Goal: Find specific page/section: Find specific page/section

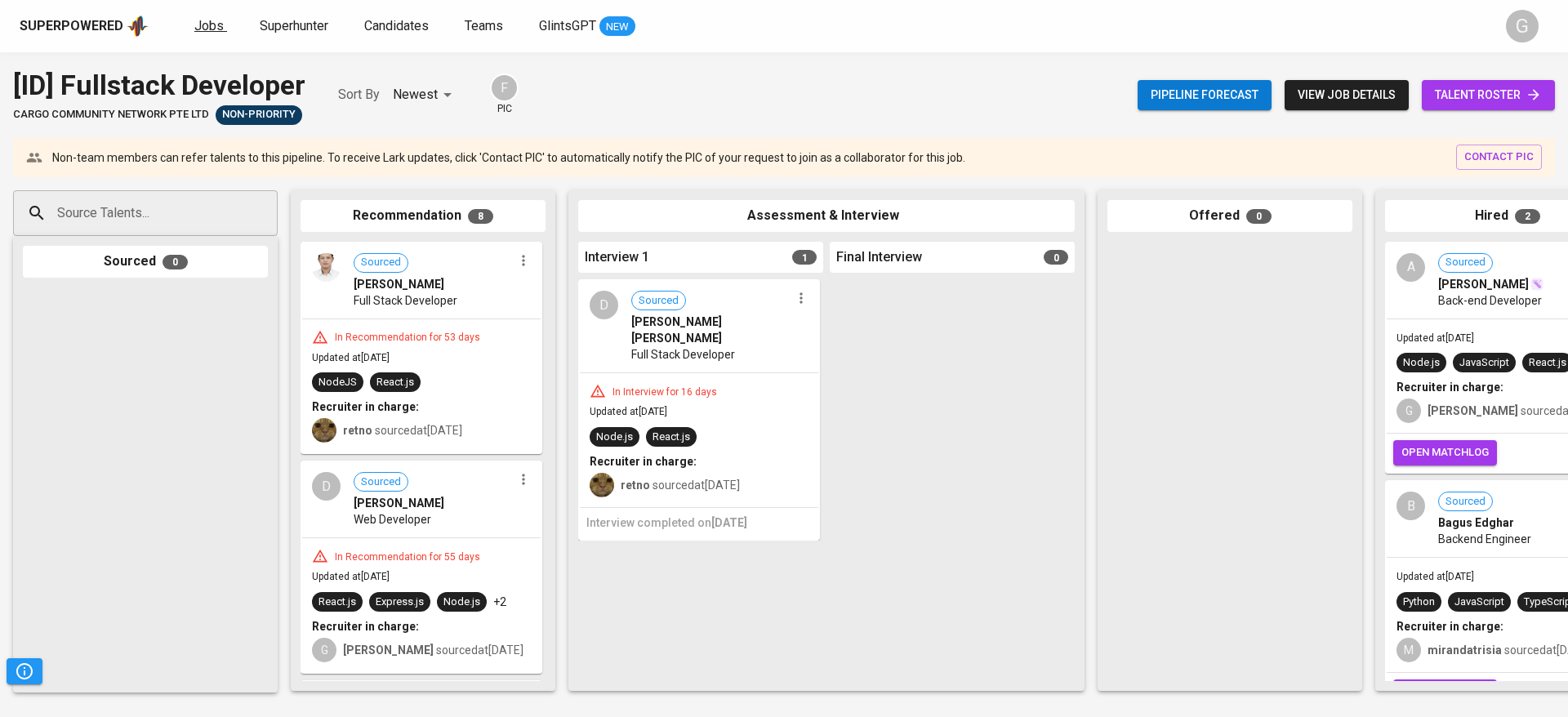
scroll to position [57, 0]
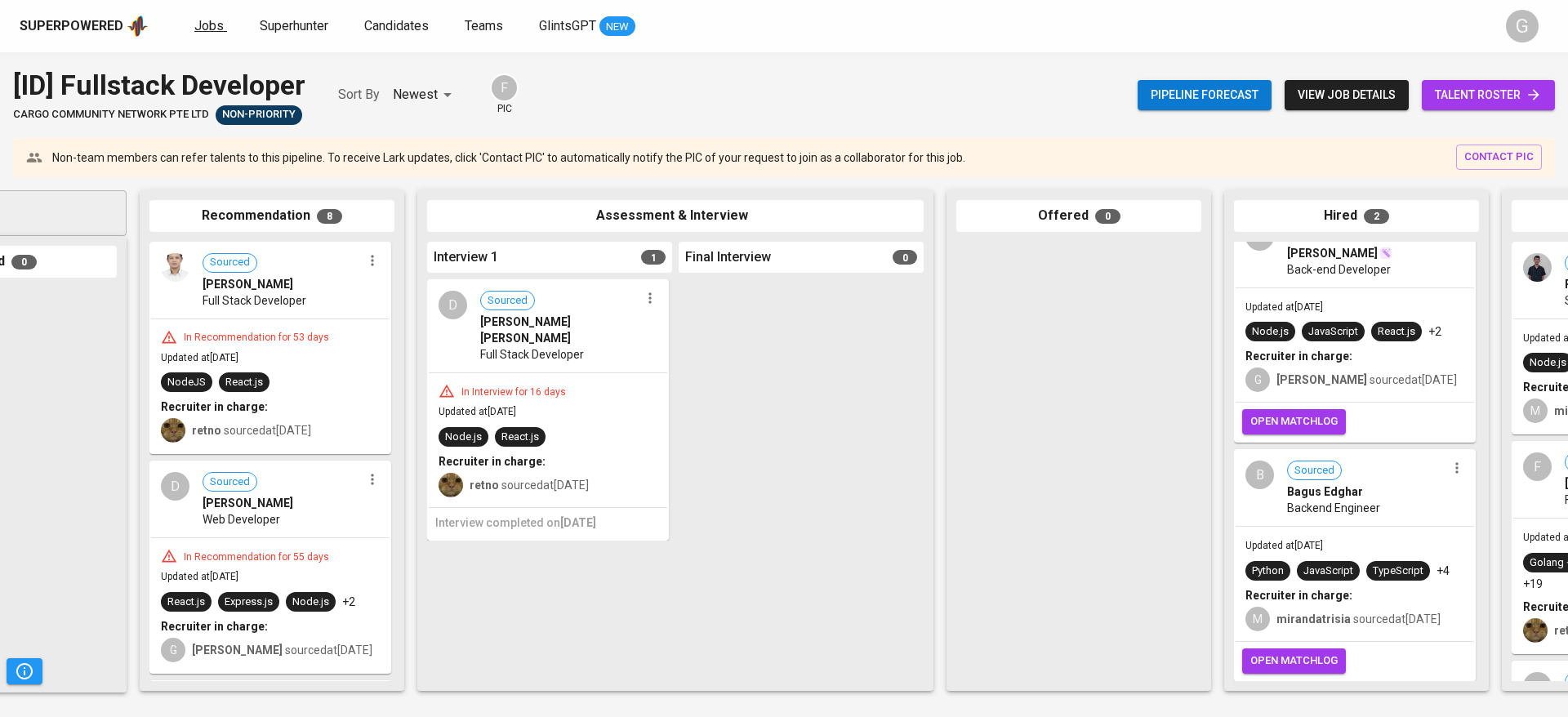
click at [216, 27] on span "Jobs" at bounding box center [209, 26] width 29 height 15
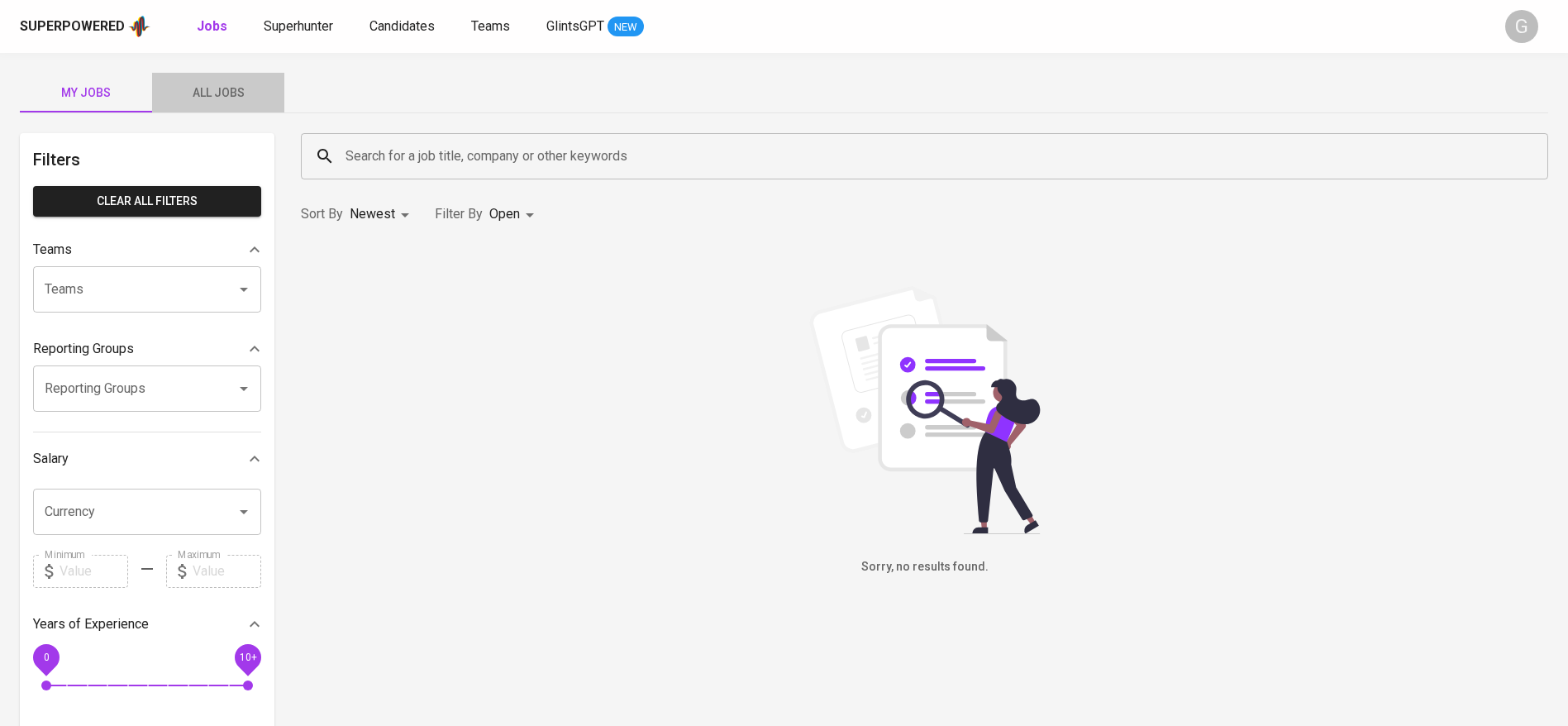
click at [218, 83] on span "All Jobs" at bounding box center [218, 93] width 113 height 21
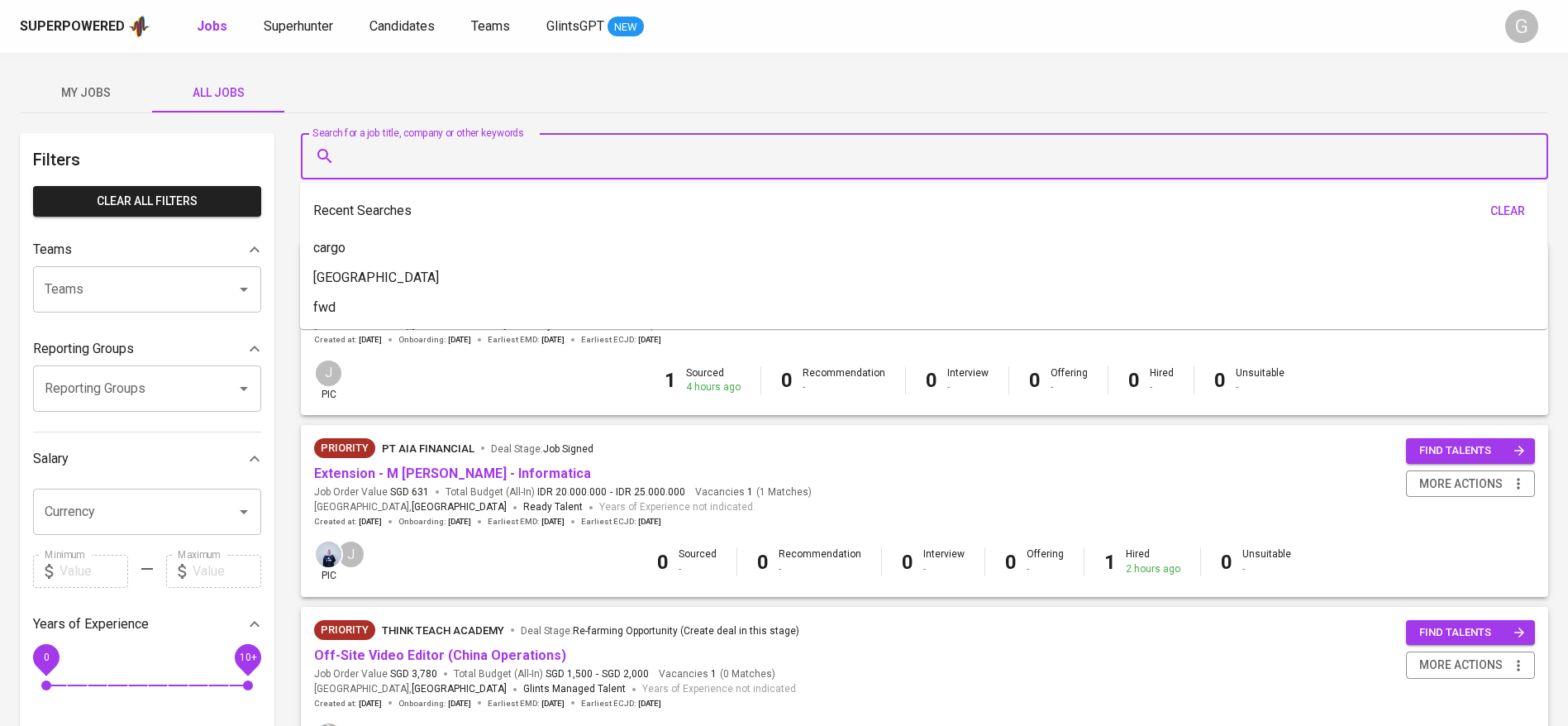
click at [438, 166] on input "Search for a job title, company or other keywords" at bounding box center [928, 156] width 1175 height 32
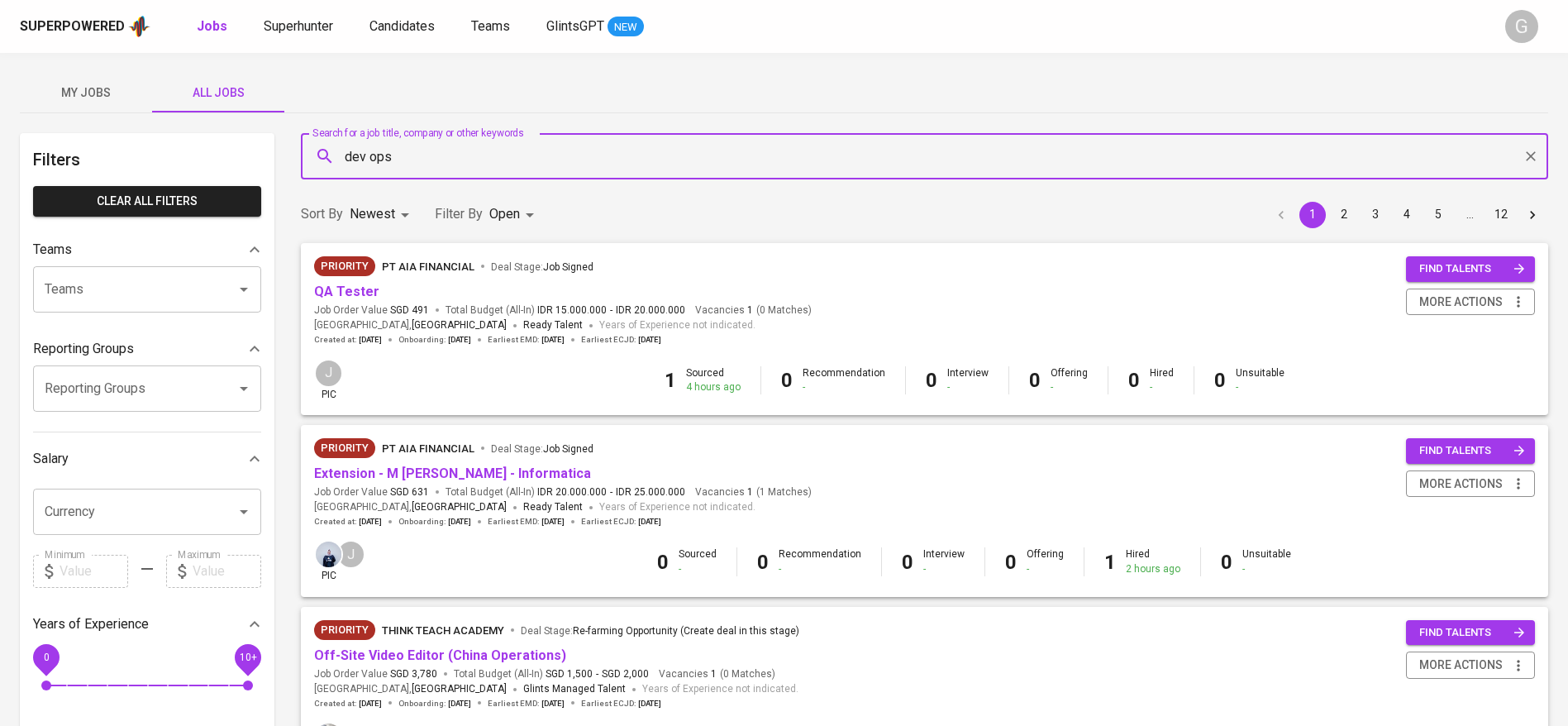
type input "dev ops"
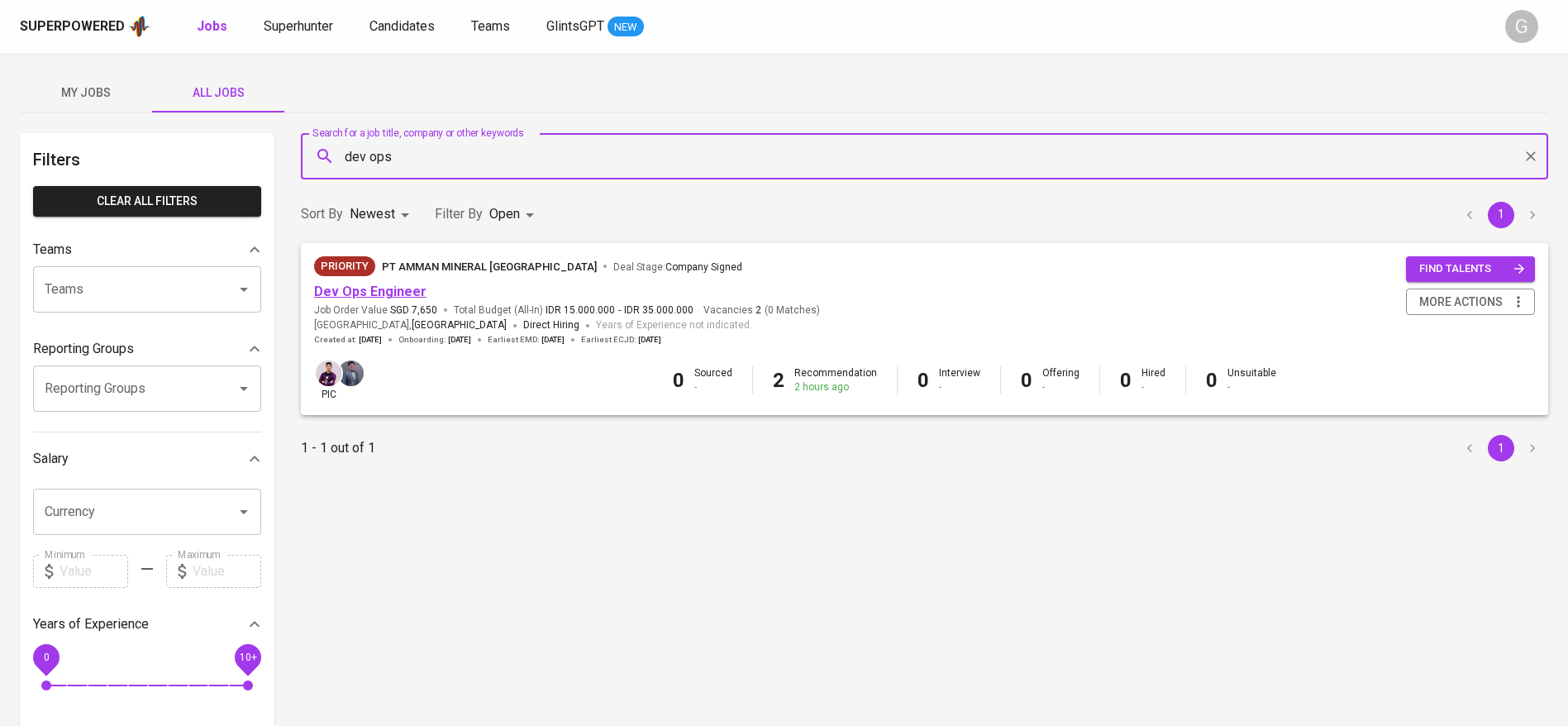
click at [387, 287] on link "Dev Ops Engineer" at bounding box center [371, 292] width 113 height 15
